Goal: Task Accomplishment & Management: Manage account settings

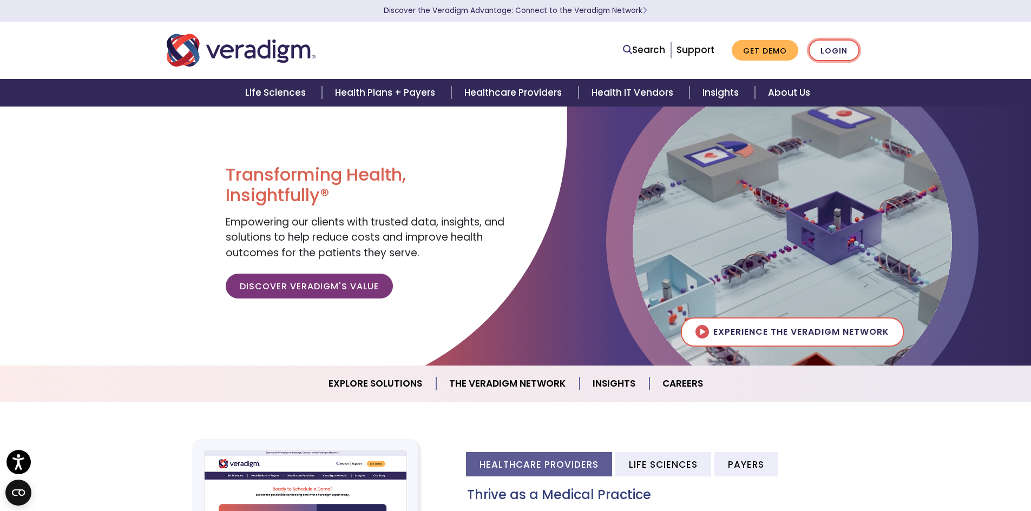
click at [824, 49] on link "Login" at bounding box center [833, 50] width 51 height 22
click at [837, 50] on link "Login" at bounding box center [833, 50] width 51 height 22
